Goal: Task Accomplishment & Management: Use online tool/utility

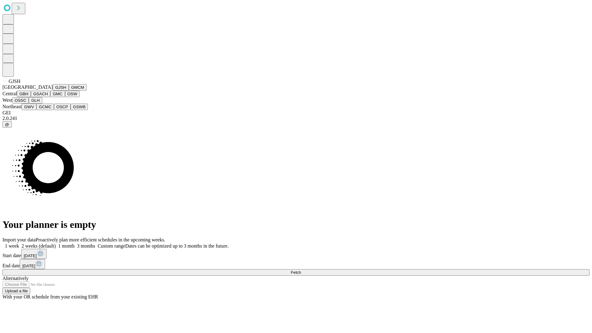
click at [53, 91] on button "GJSH" at bounding box center [61, 87] width 16 height 6
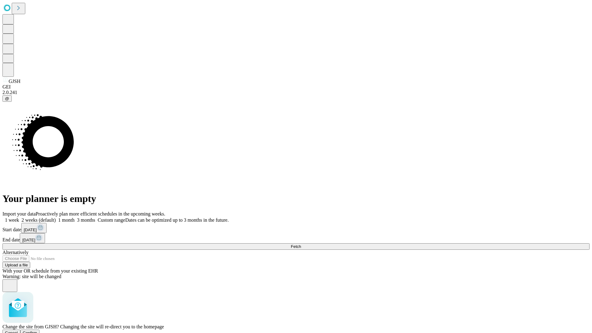
click at [37, 330] on span "Confirm" at bounding box center [30, 332] width 14 height 5
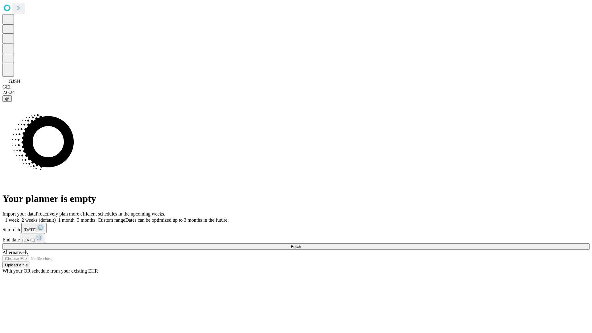
click at [19, 217] on label "1 week" at bounding box center [10, 219] width 17 height 5
click at [301, 244] on span "Fetch" at bounding box center [296, 246] width 10 height 5
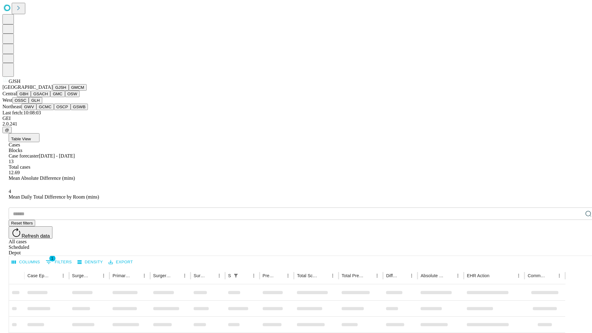
click at [69, 91] on button "GMCM" at bounding box center [78, 87] width 18 height 6
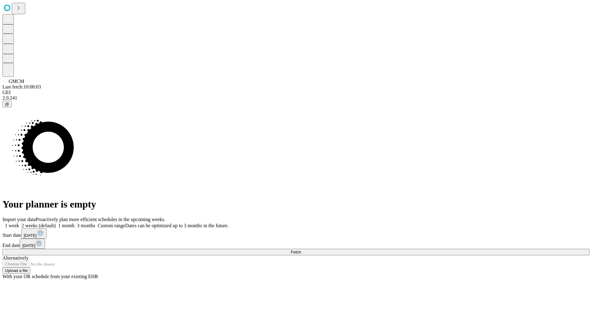
click at [19, 223] on label "1 week" at bounding box center [10, 225] width 17 height 5
click at [301, 250] on span "Fetch" at bounding box center [296, 252] width 10 height 5
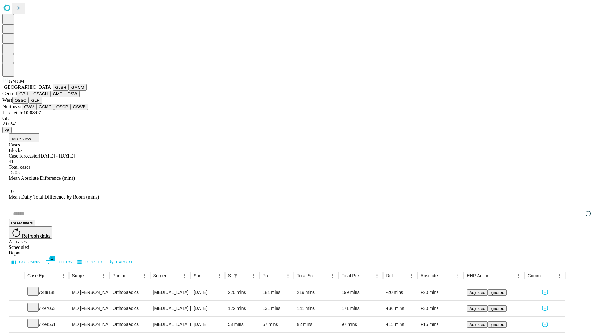
click at [31, 97] on button "GBH" at bounding box center [24, 94] width 14 height 6
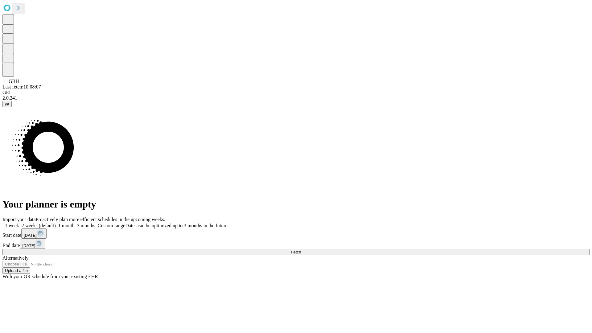
click at [19, 223] on label "1 week" at bounding box center [10, 225] width 17 height 5
click at [301, 250] on span "Fetch" at bounding box center [296, 252] width 10 height 5
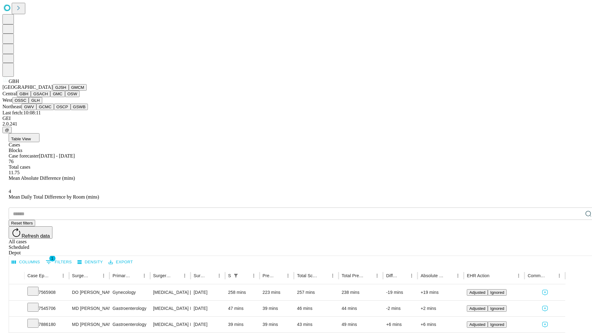
click at [48, 97] on button "GSACH" at bounding box center [40, 94] width 19 height 6
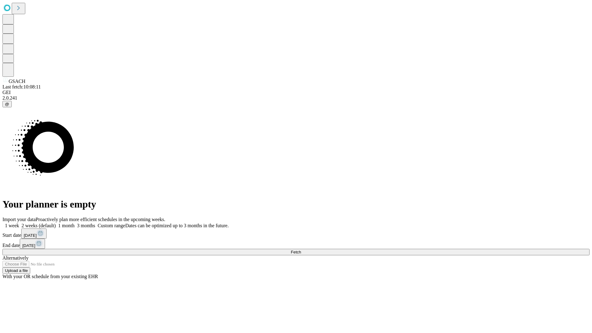
click at [19, 223] on label "1 week" at bounding box center [10, 225] width 17 height 5
click at [301, 250] on span "Fetch" at bounding box center [296, 252] width 10 height 5
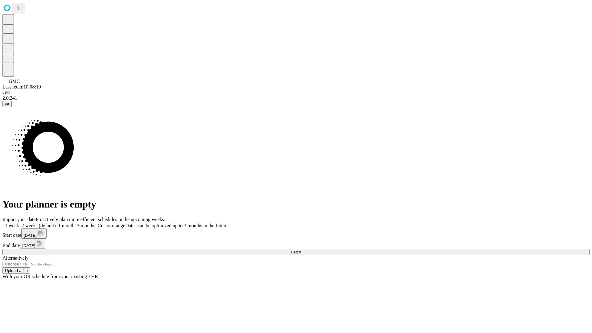
click at [301, 250] on span "Fetch" at bounding box center [296, 252] width 10 height 5
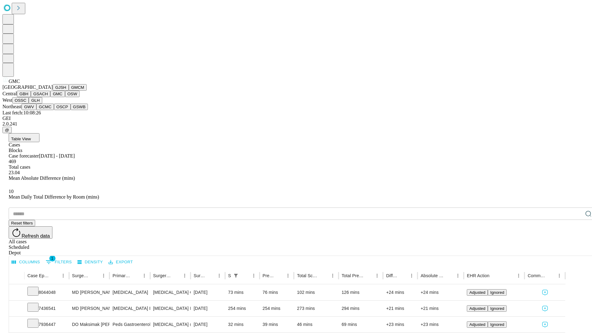
click at [65, 97] on button "OSW" at bounding box center [72, 94] width 15 height 6
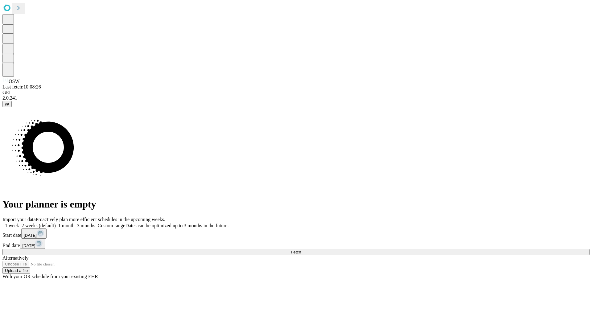
click at [19, 223] on label "1 week" at bounding box center [10, 225] width 17 height 5
click at [301, 250] on span "Fetch" at bounding box center [296, 252] width 10 height 5
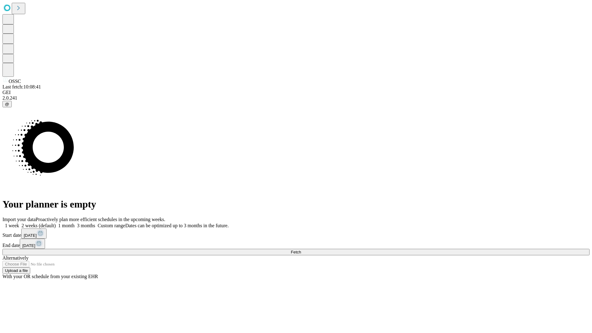
click at [301, 250] on span "Fetch" at bounding box center [296, 252] width 10 height 5
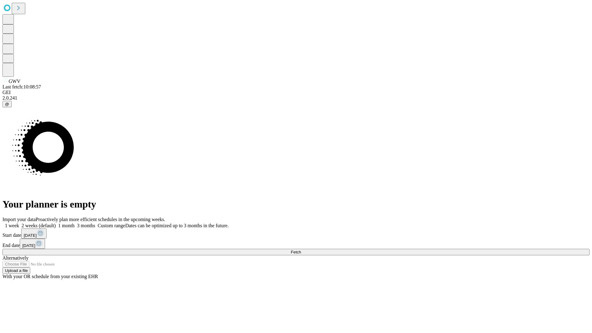
click at [19, 223] on label "1 week" at bounding box center [10, 225] width 17 height 5
click at [301, 250] on span "Fetch" at bounding box center [296, 252] width 10 height 5
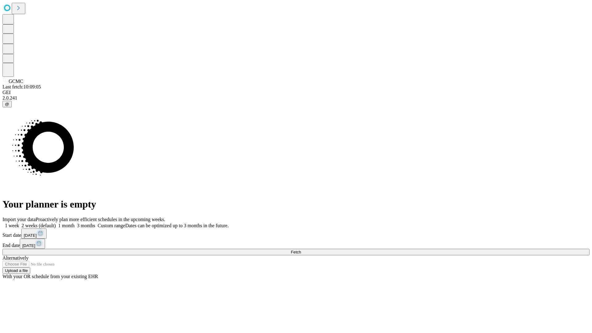
click at [301, 250] on span "Fetch" at bounding box center [296, 252] width 10 height 5
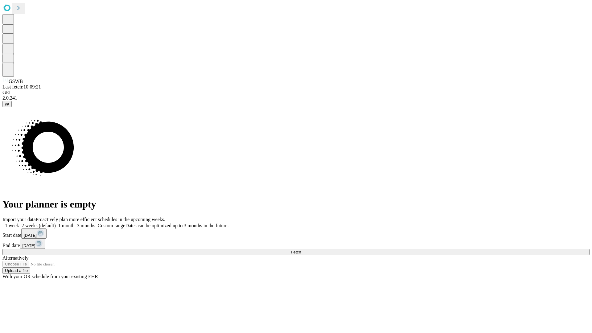
click at [19, 223] on label "1 week" at bounding box center [10, 225] width 17 height 5
click at [301, 250] on span "Fetch" at bounding box center [296, 252] width 10 height 5
